Goal: Transaction & Acquisition: Purchase product/service

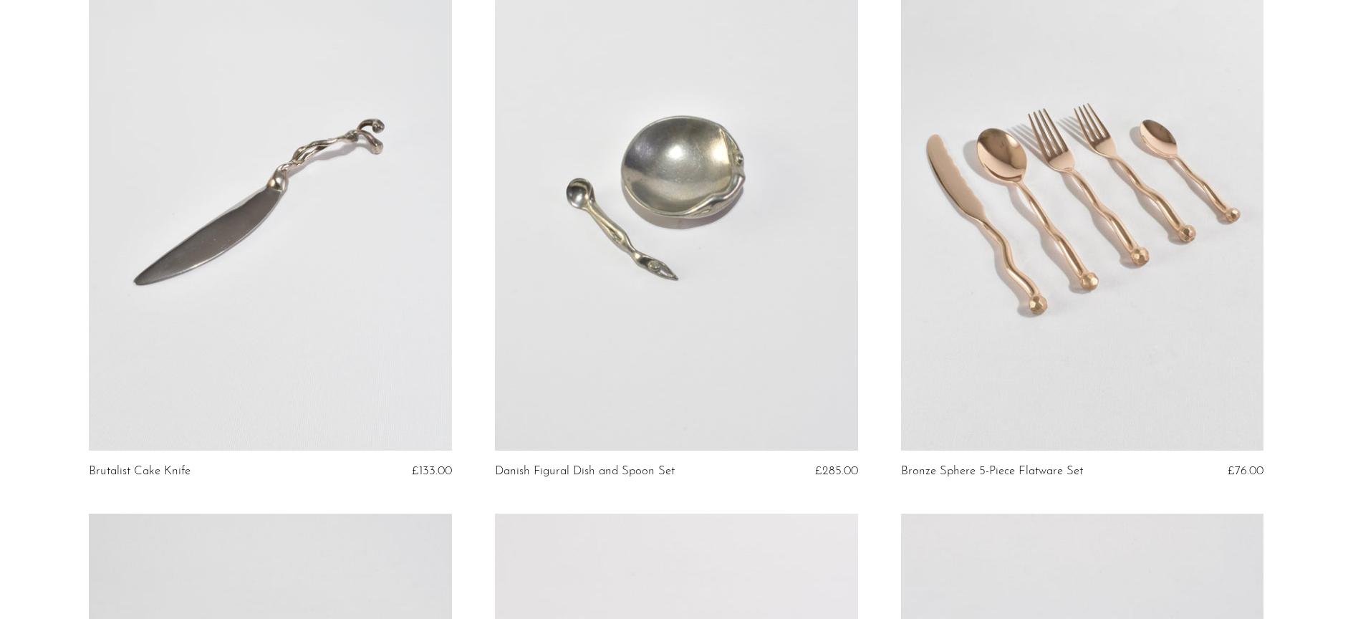
scroll to position [767, 0]
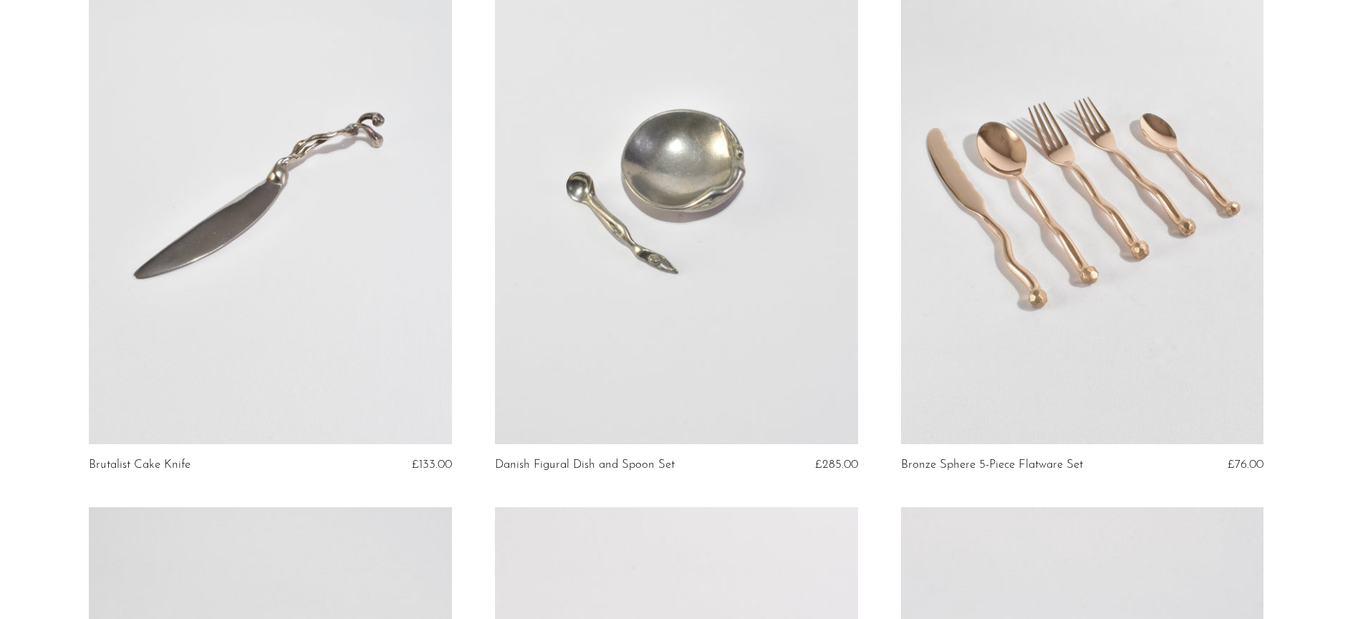
click at [331, 255] on link at bounding box center [270, 190] width 363 height 508
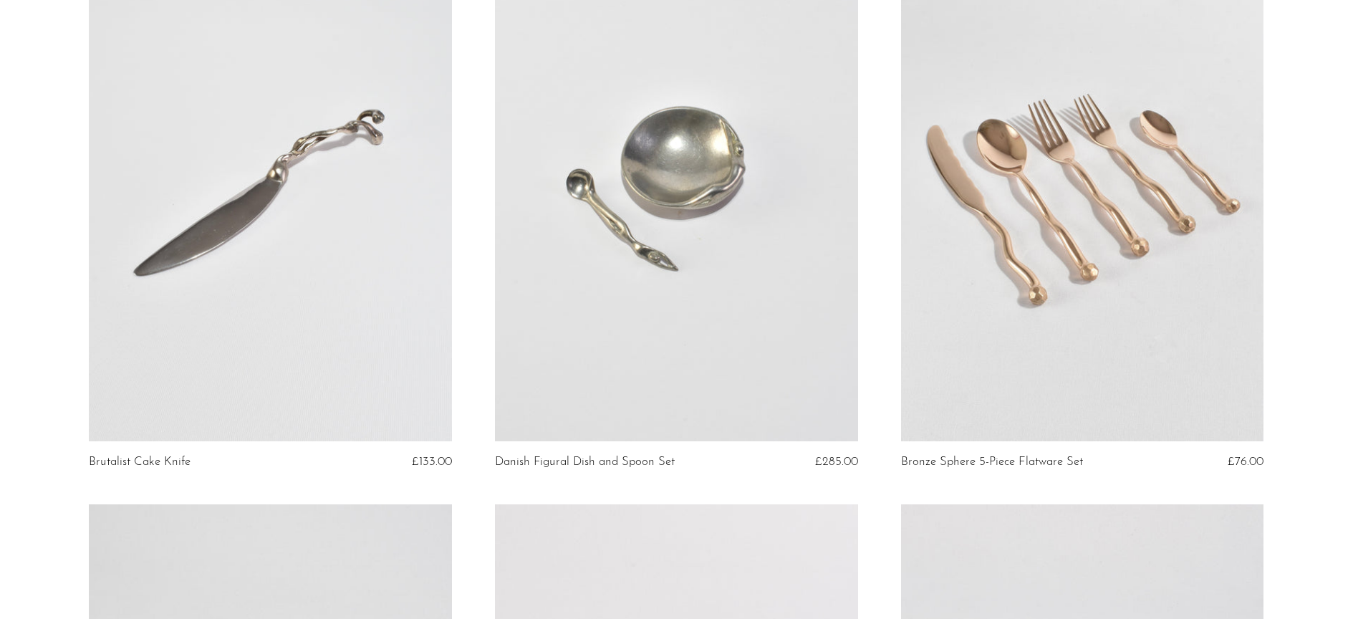
scroll to position [770, 0]
click at [1092, 278] on link at bounding box center [1082, 187] width 363 height 508
